Goal: Information Seeking & Learning: Find specific fact

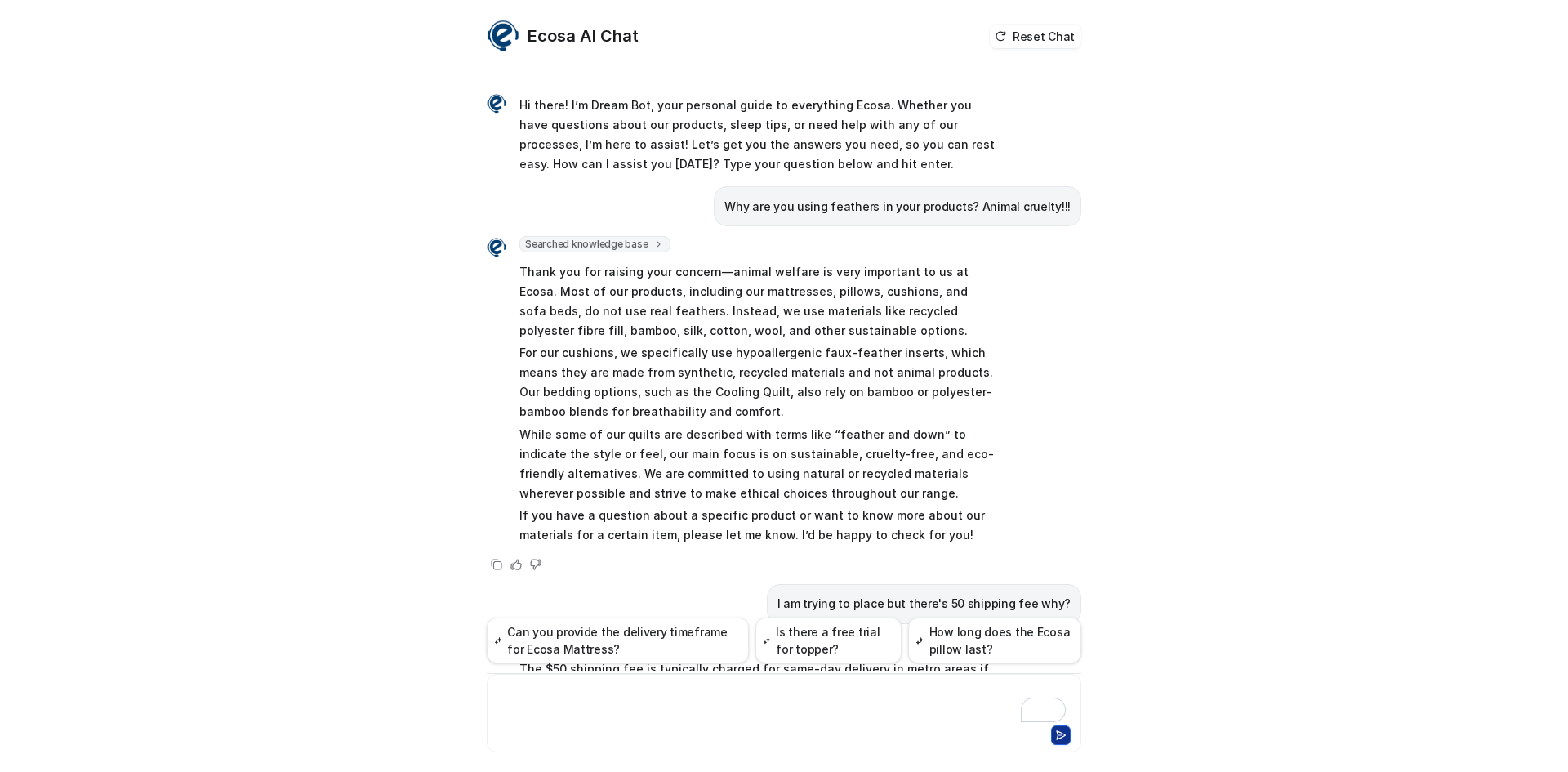
scroll to position [53, 0]
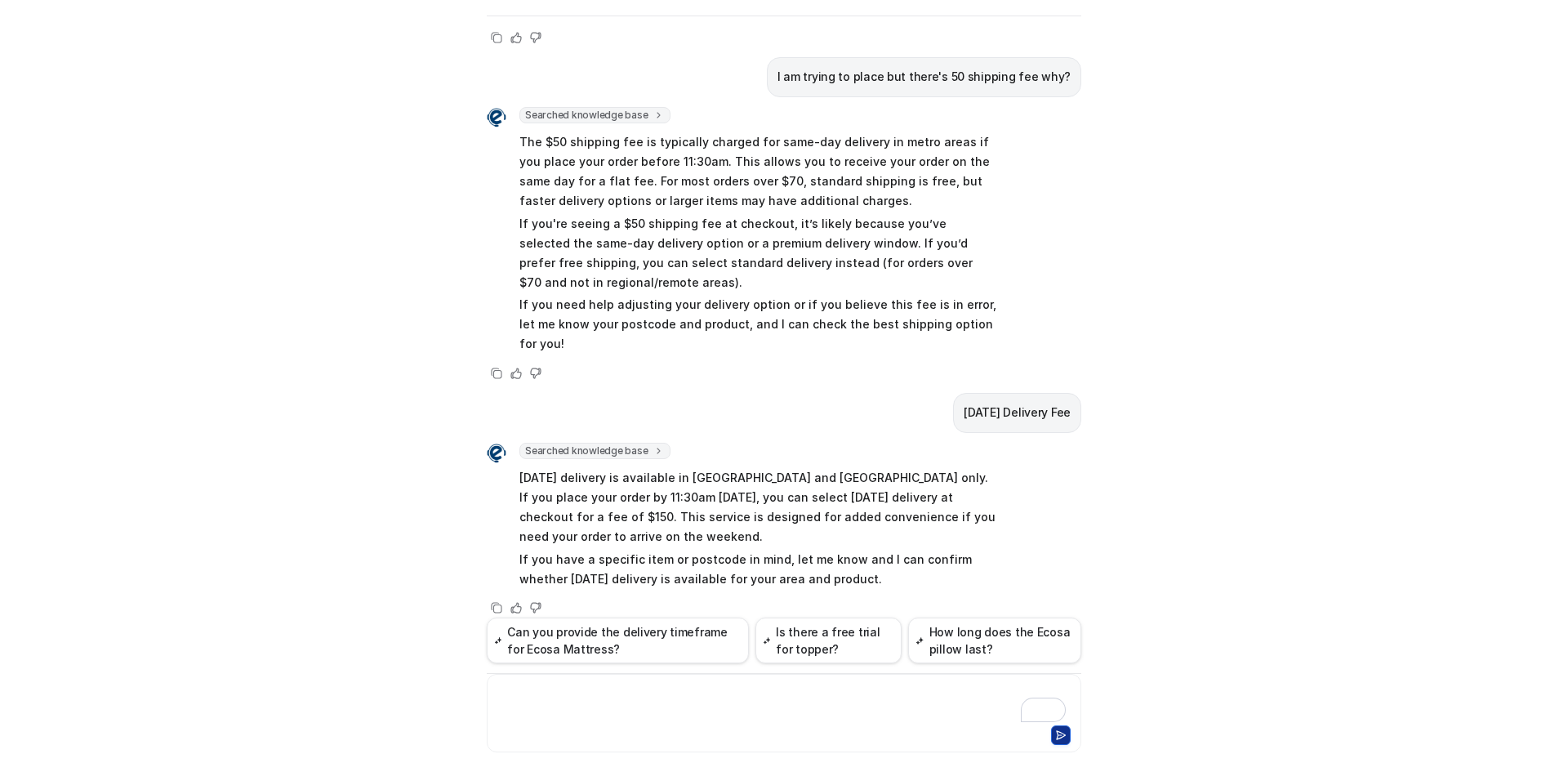
click at [654, 710] on div "To enrich screen reader interactions, please activate Accessibility in Grammarl…" at bounding box center [784, 703] width 586 height 38
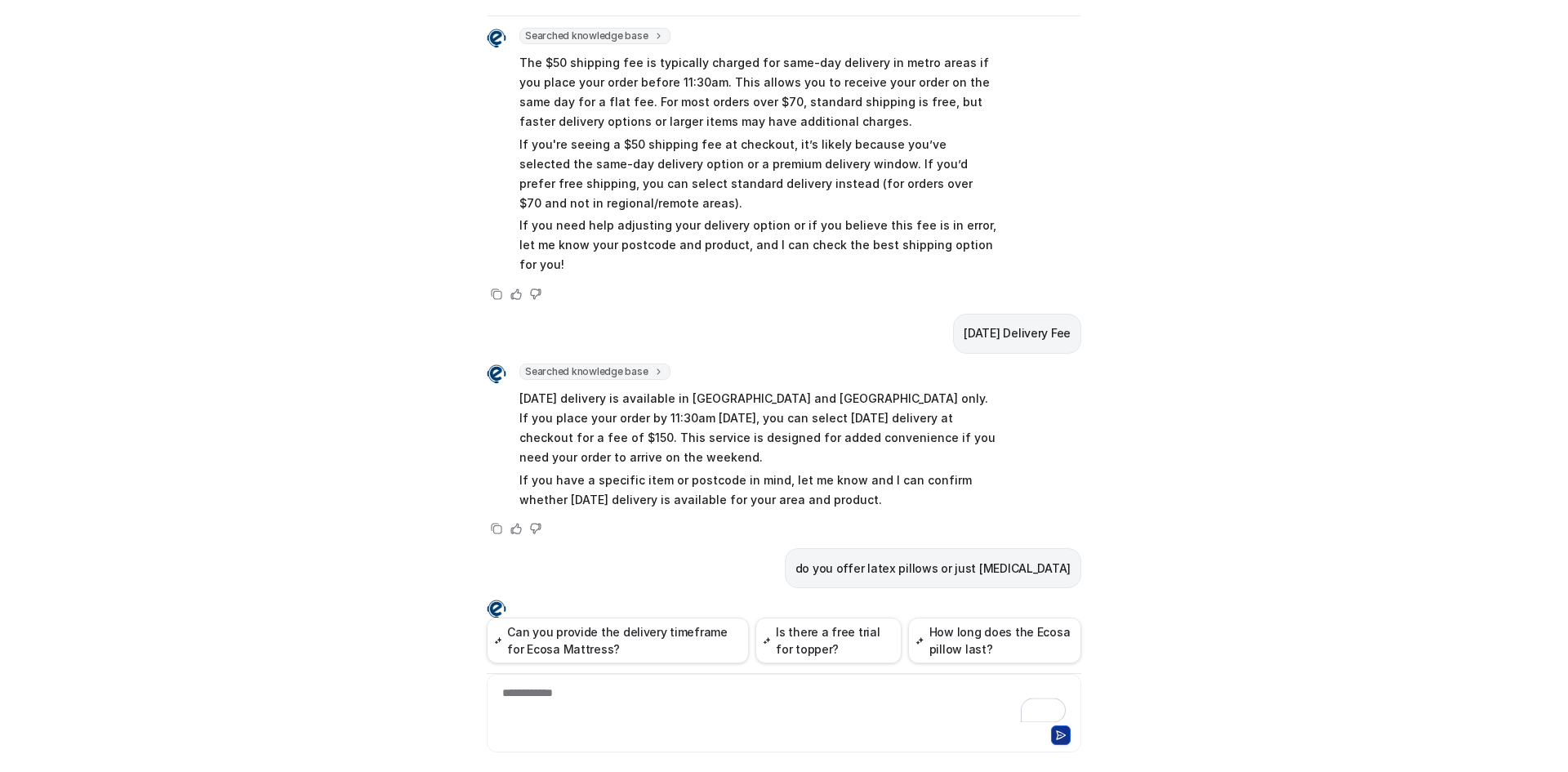
scroll to position [580, 0]
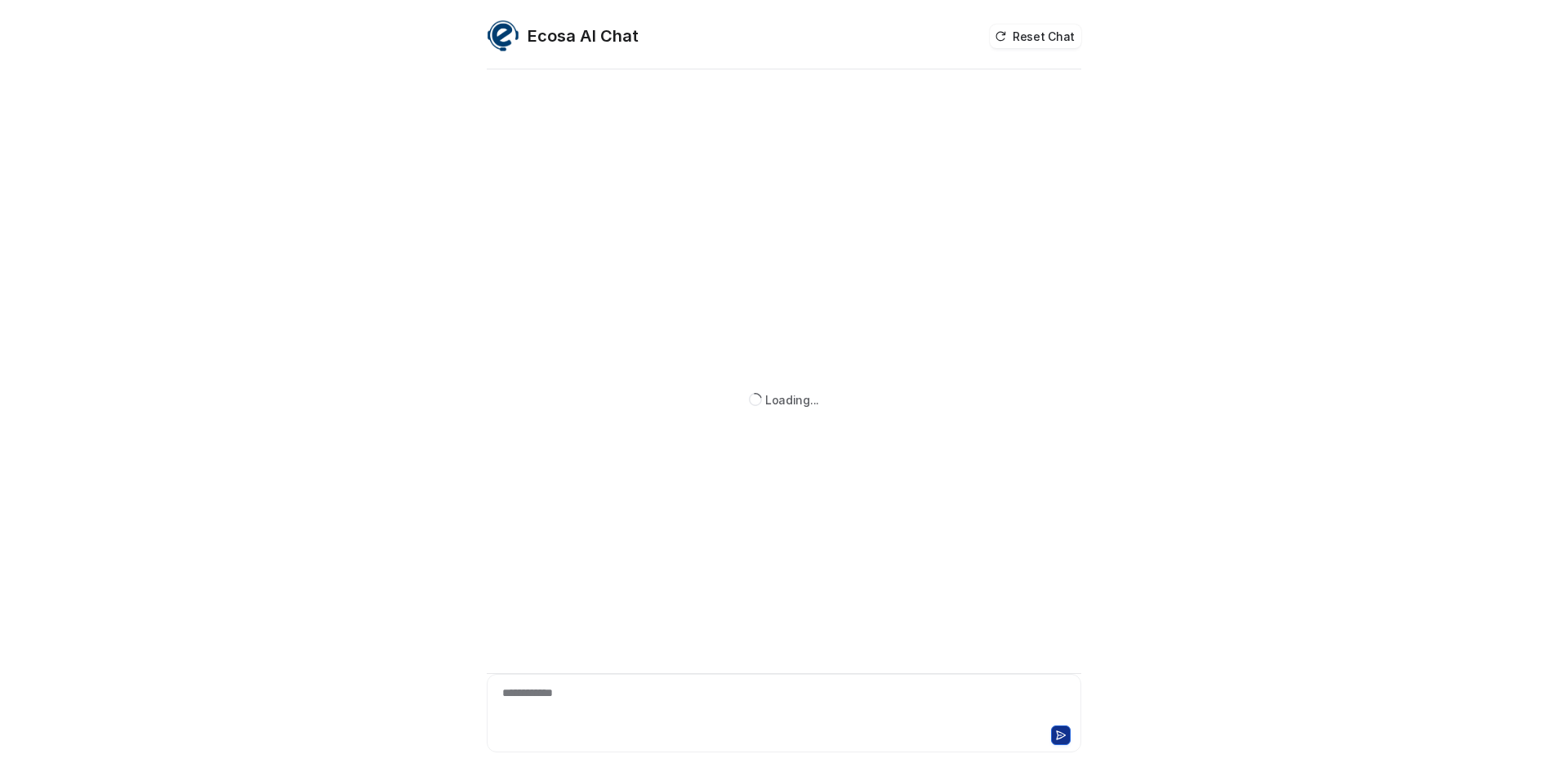
click at [707, 717] on div "**********" at bounding box center [784, 703] width 586 height 38
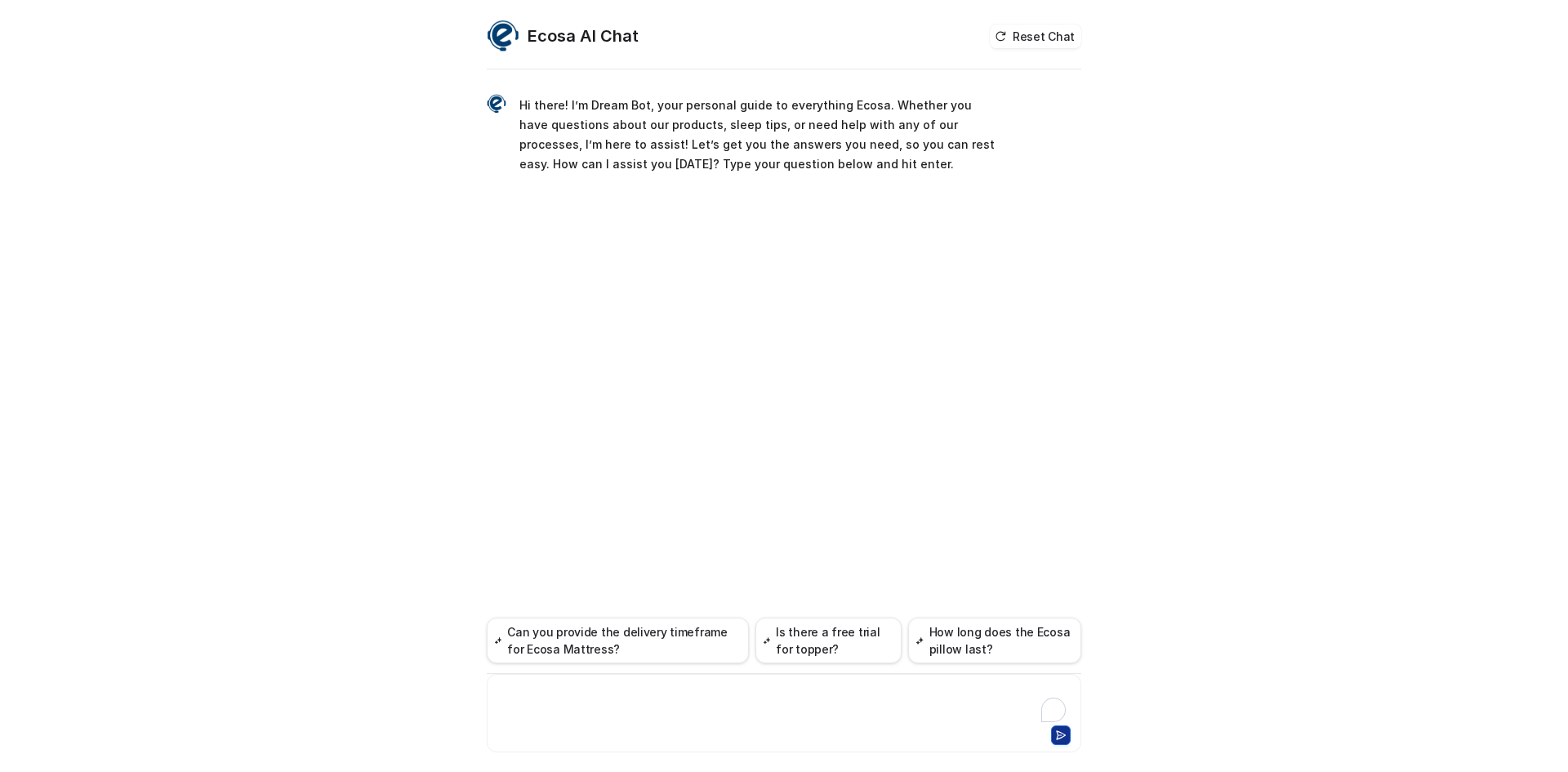
click at [576, 700] on div "To enrich screen reader interactions, please activate Accessibility in Grammarl…" at bounding box center [784, 703] width 586 height 38
paste div "To enrich screen reader interactions, please activate Accessibility in Grammarl…"
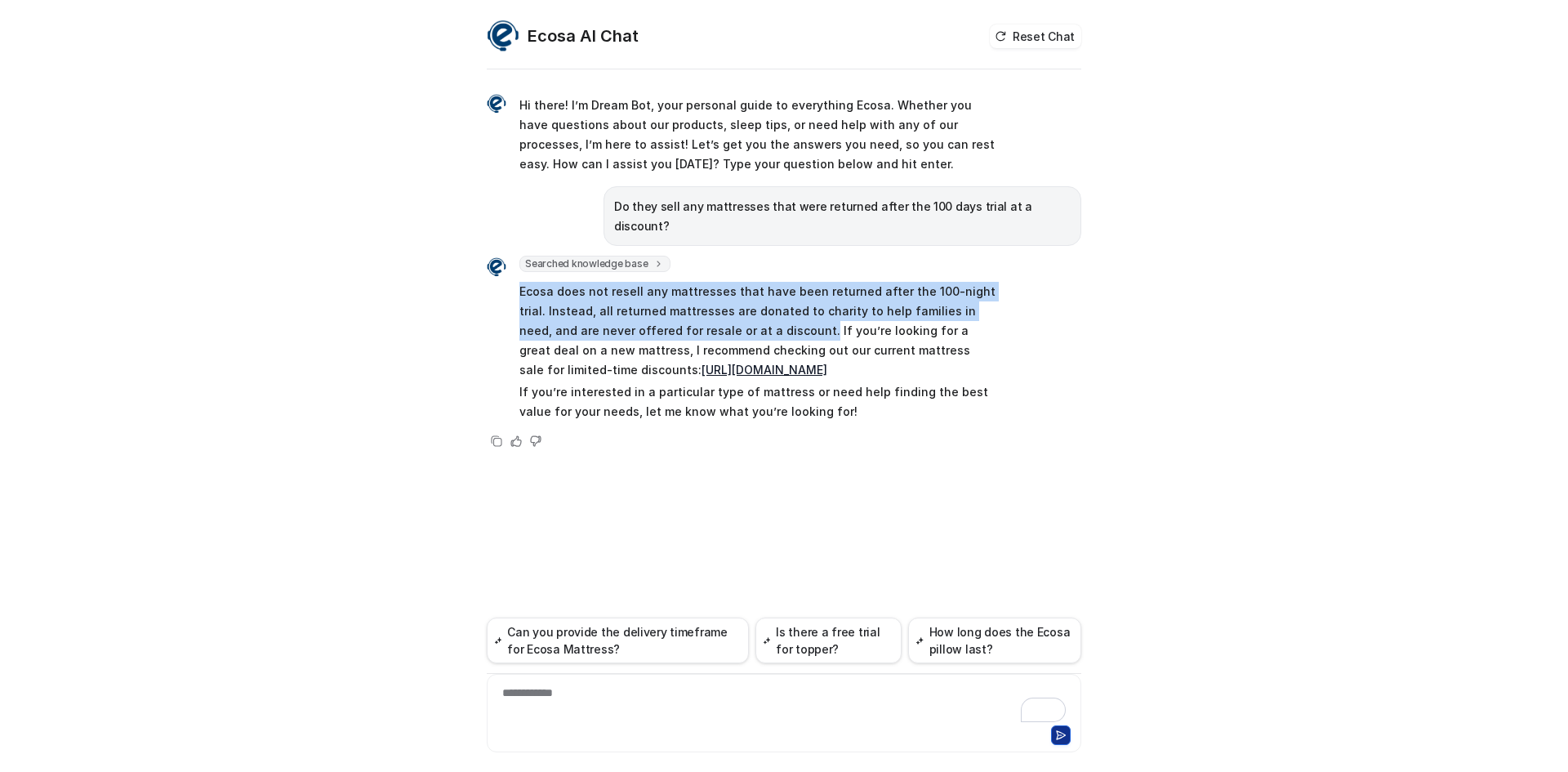
drag, startPoint x: 512, startPoint y: 269, endPoint x: 738, endPoint y: 310, distance: 229.7
click at [738, 310] on div "Searched knowledge base search_queries : [ "returned mattress sale", "refurbish…" at bounding box center [742, 340] width 510 height 169
copy p "Ecosa does not resell any mattresses that have been returned after the 100-nigh…"
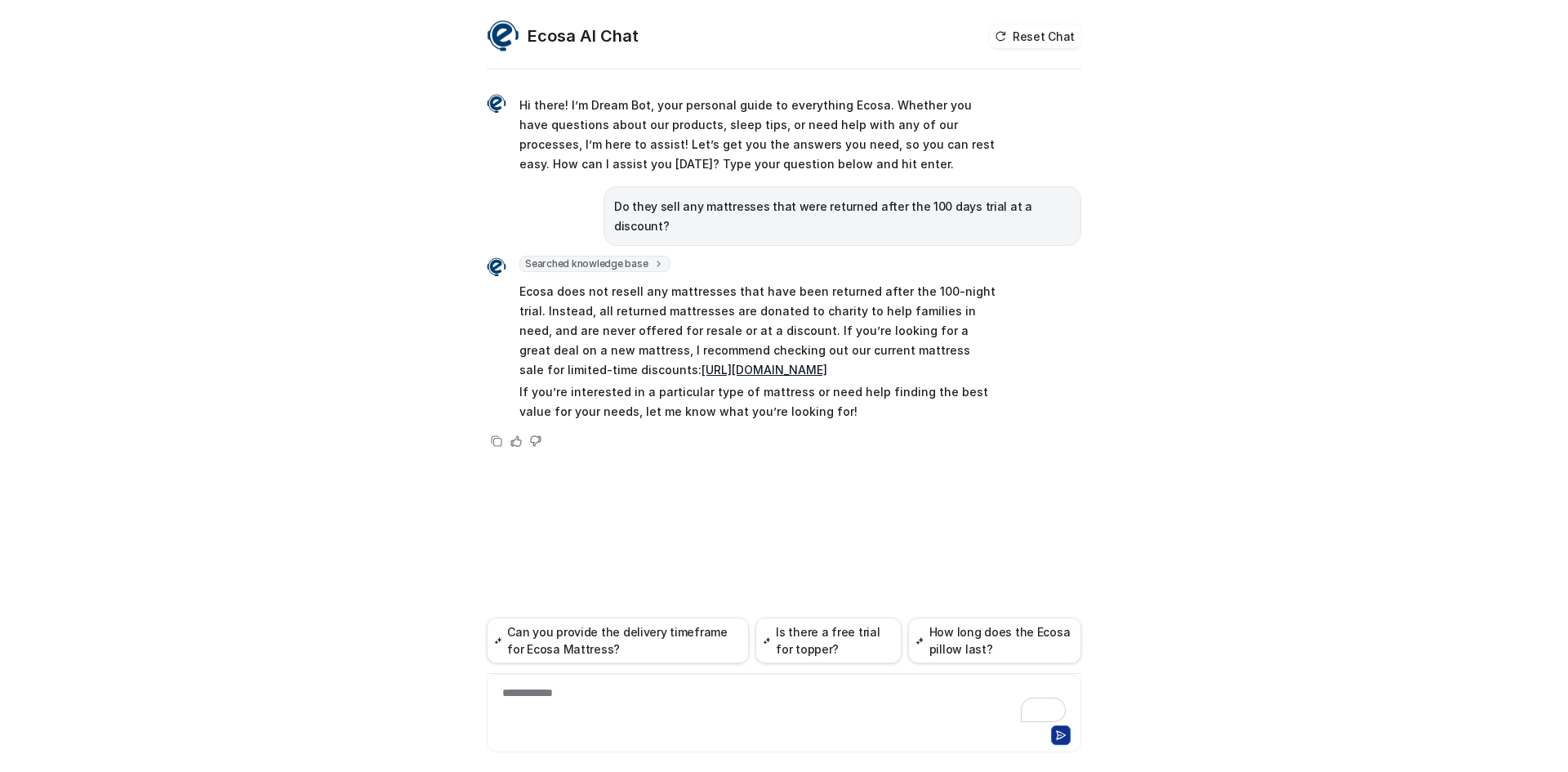
click at [714, 703] on div "**********" at bounding box center [784, 703] width 586 height 38
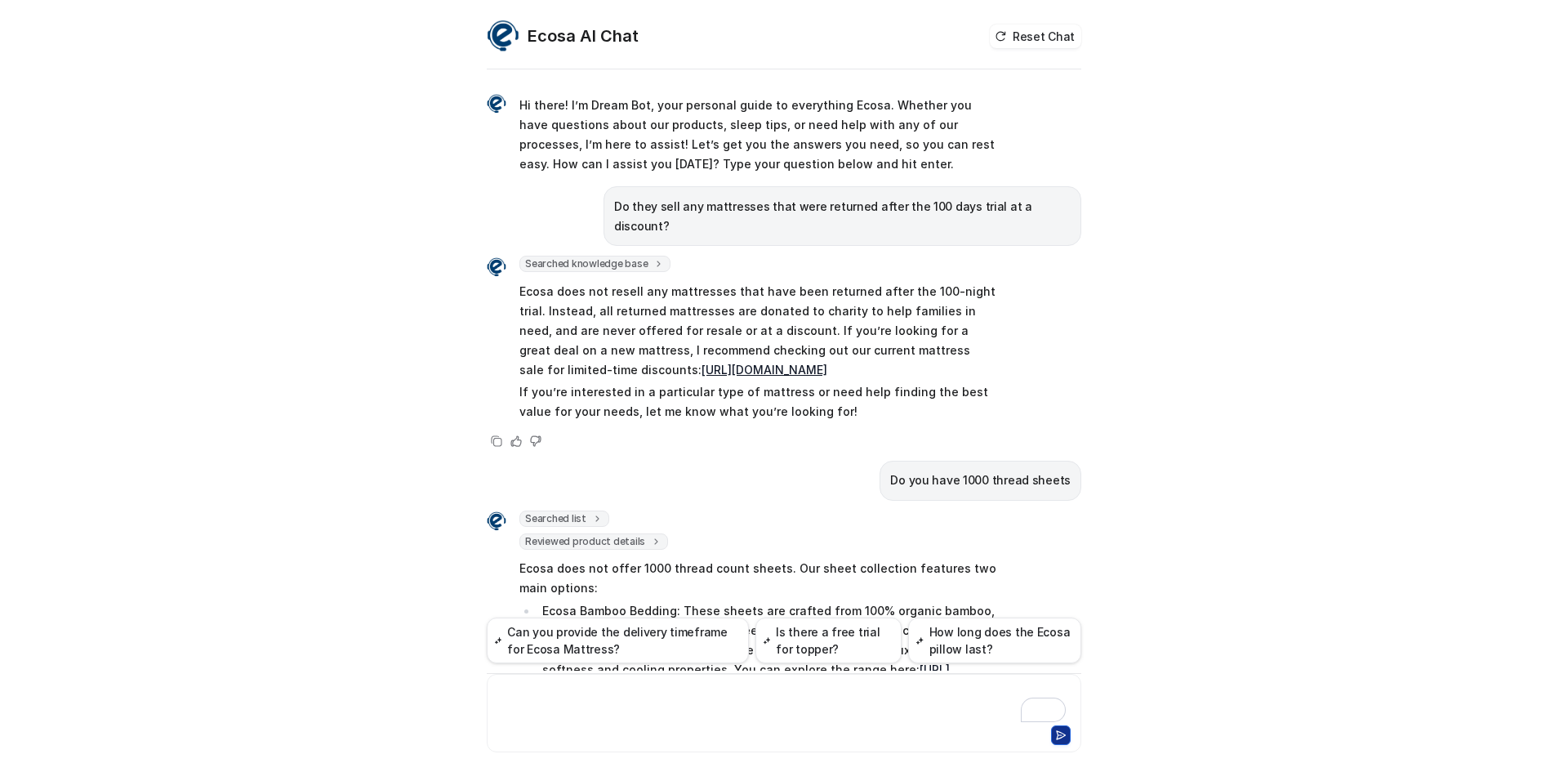
scroll to position [180, 0]
